Goal: Book appointment/travel/reservation

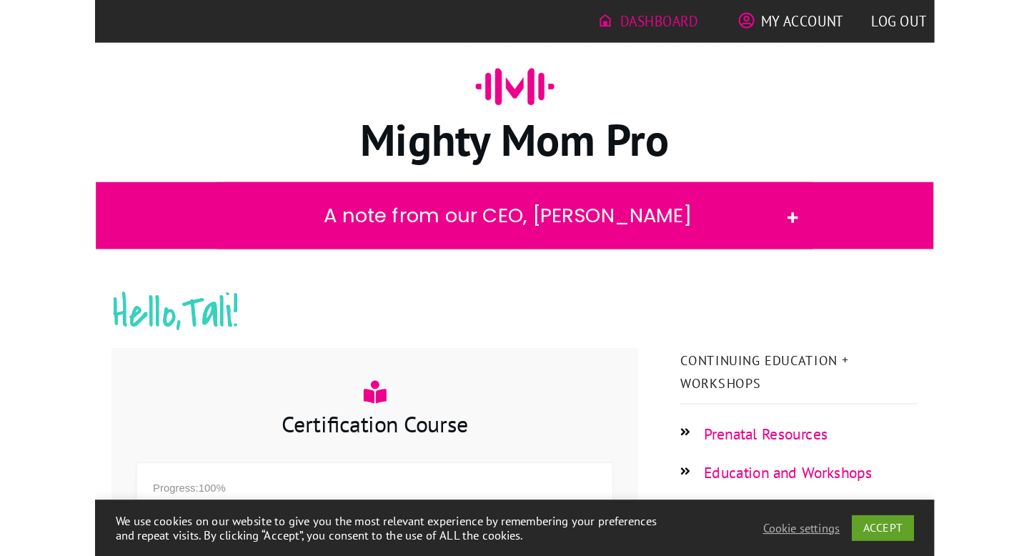
scroll to position [279, 0]
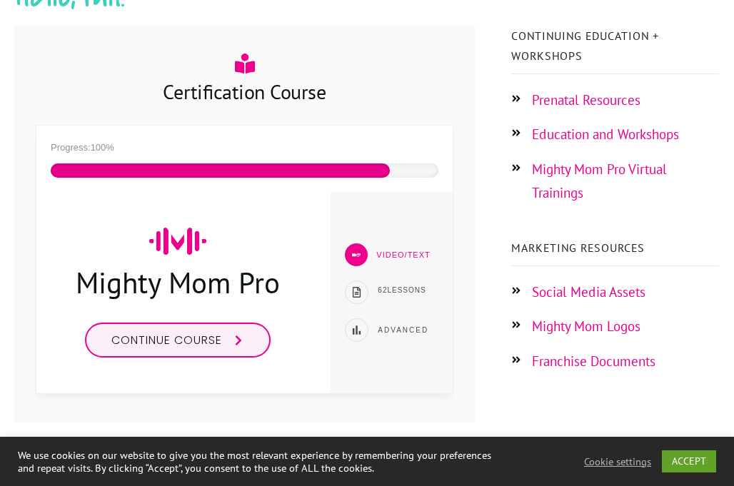
click at [586, 363] on link "Franchise Documents" at bounding box center [594, 361] width 124 height 17
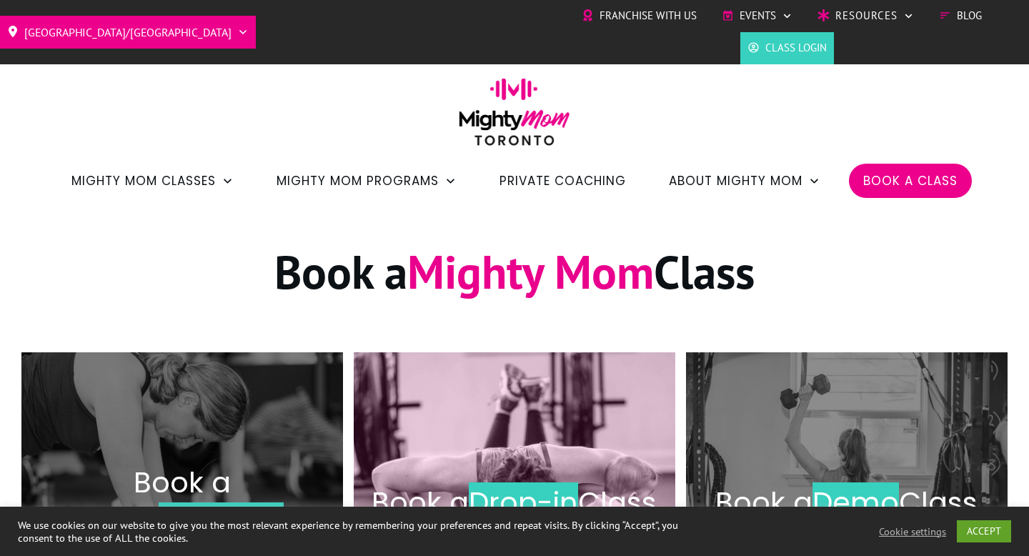
scroll to position [172, 0]
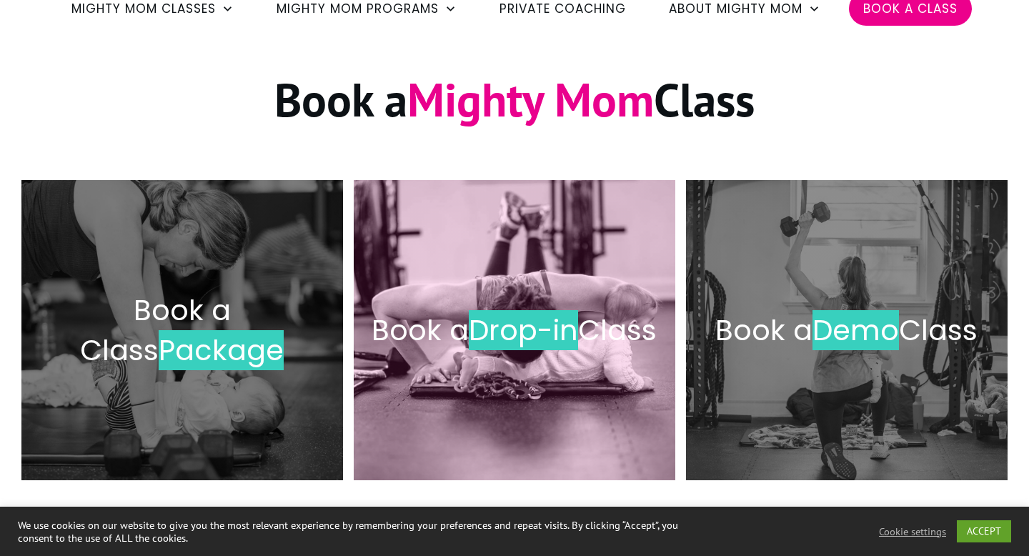
click at [560, 310] on span "Drop-in" at bounding box center [523, 330] width 109 height 40
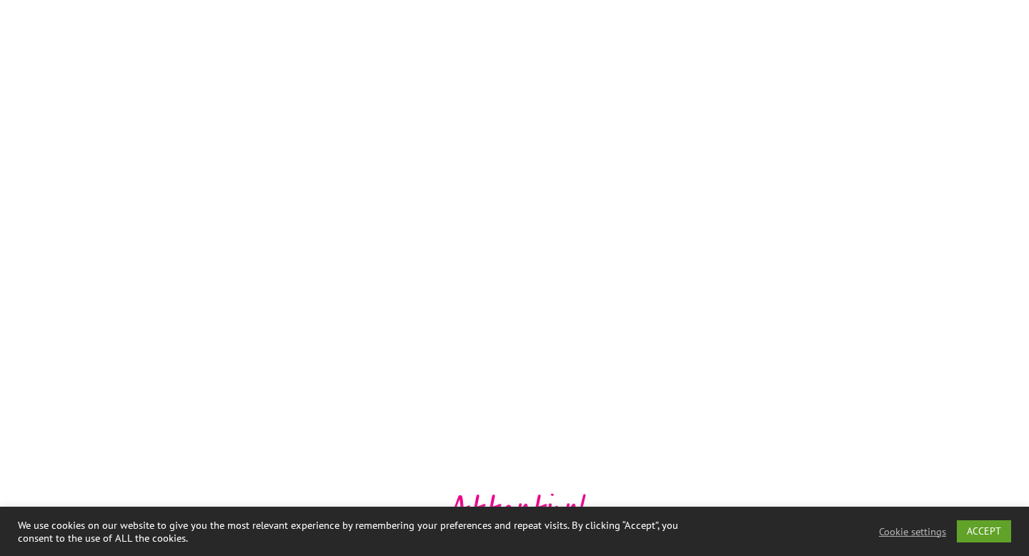
scroll to position [2571, 0]
